Goal: Task Accomplishment & Management: Manage account settings

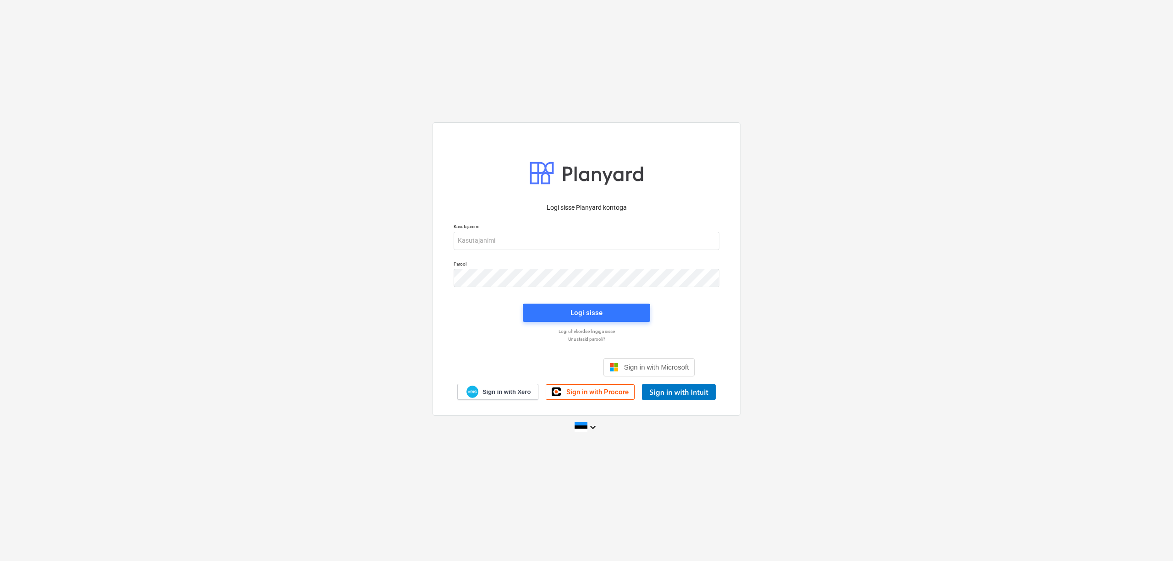
click at [548, 250] on div "Kasutajanimi" at bounding box center [586, 236] width 277 height 37
click at [540, 246] on input "email" at bounding box center [586, 241] width 266 height 18
type input "[PERSON_NAME][EMAIL_ADDRESS][DOMAIN_NAME]"
click at [437, 286] on div "Logi sisse Planyard kontoga Kasutajanimi [PERSON_NAME][EMAIL_ADDRESS][DOMAIN_NA…" at bounding box center [586, 269] width 308 height 294
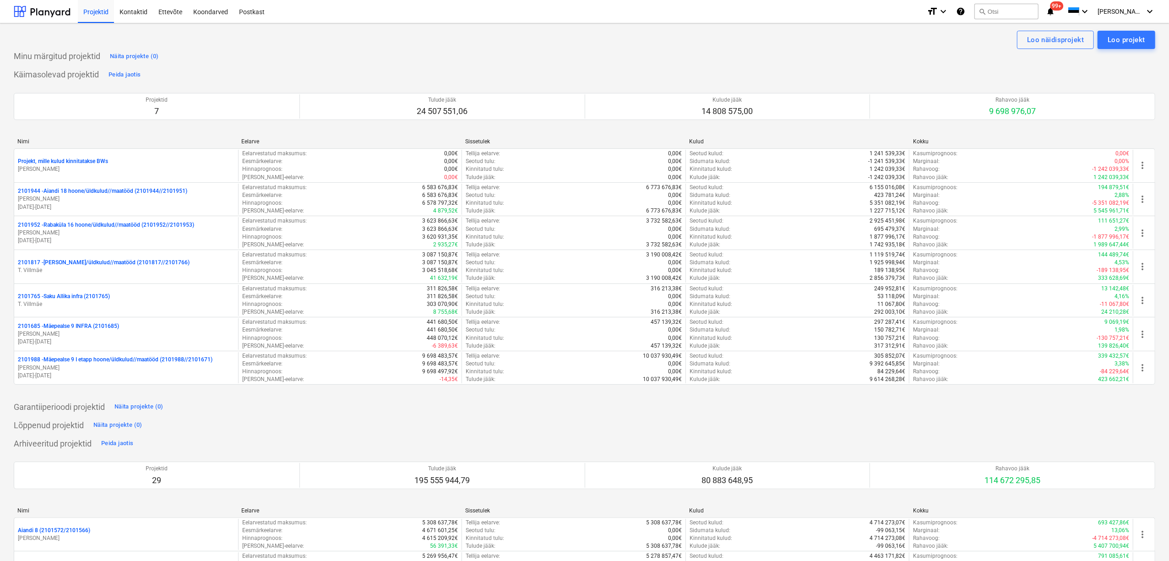
click at [555, 414] on div "Garantiiperioodi projektid Näita projekte (0)" at bounding box center [585, 406] width 1142 height 15
